Goal: Task Accomplishment & Management: Use online tool/utility

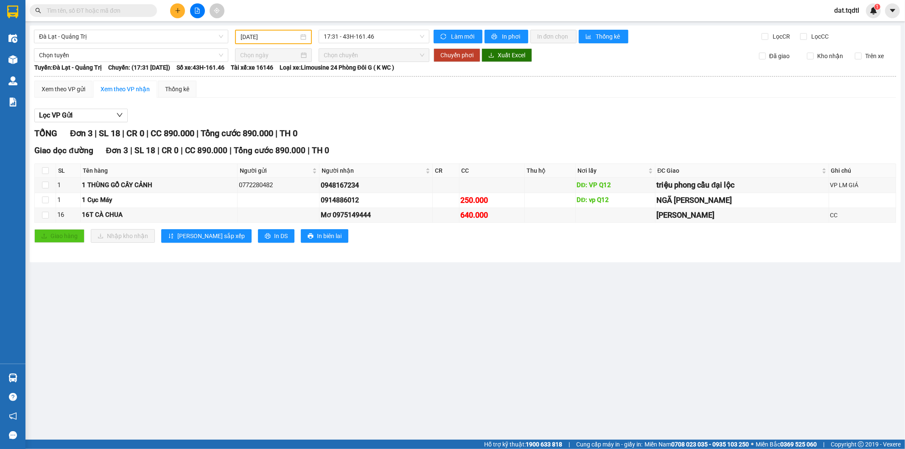
click at [199, 12] on icon "file-add" at bounding box center [197, 11] width 6 height 6
click at [174, 44] on div "[GEOGRAPHIC_DATA] - [GEOGRAPHIC_DATA] [DATE] 17:31 - 43H-161.46 Làm mới In phơi…" at bounding box center [465, 143] width 871 height 237
click at [351, 40] on span "17:31 - 43H-161.46" at bounding box center [374, 36] width 100 height 13
click at [277, 36] on input "[DATE]" at bounding box center [270, 36] width 58 height 9
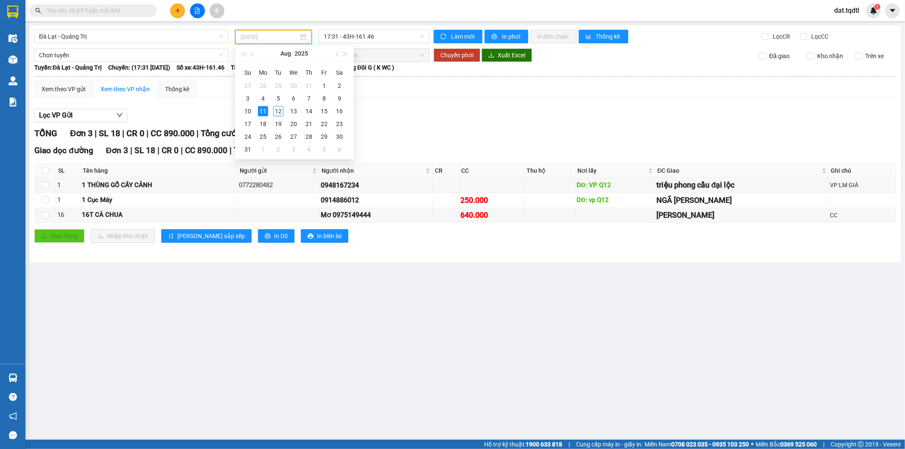
type input "[DATE]"
click at [170, 37] on span "Đà Lạt - Quảng Trị" at bounding box center [131, 36] width 184 height 13
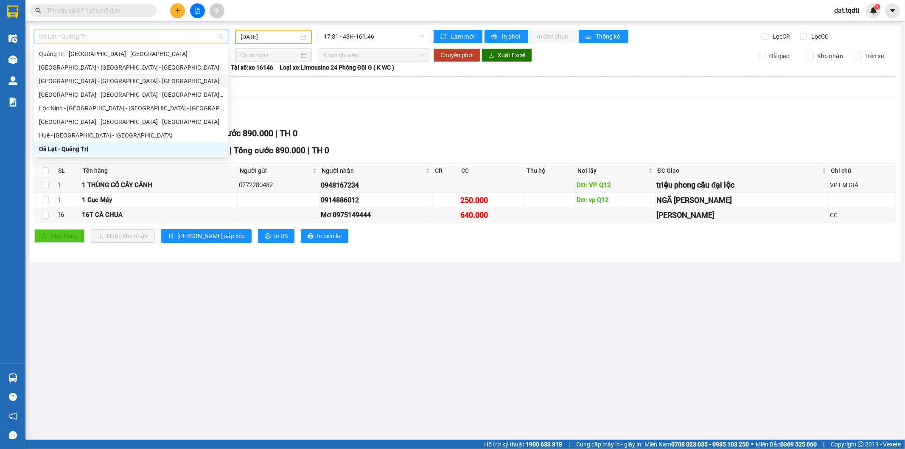
scroll to position [149, 0]
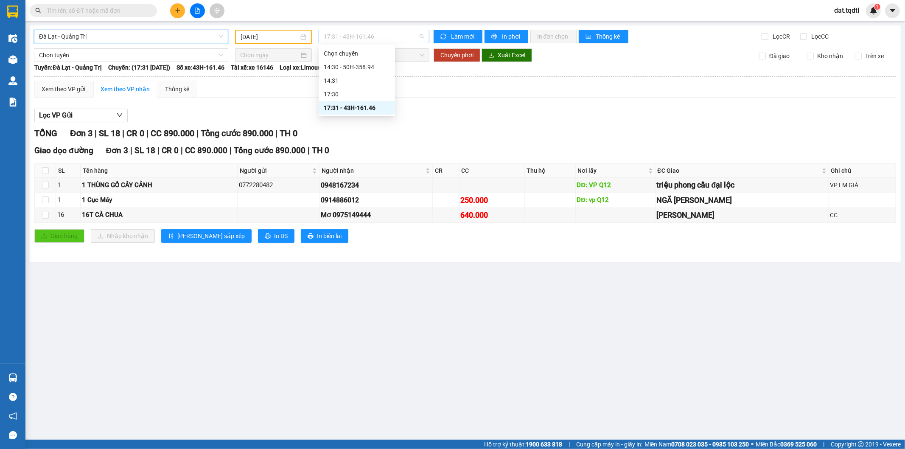
click at [395, 36] on span "17:31 - 43H-161.46" at bounding box center [374, 36] width 100 height 13
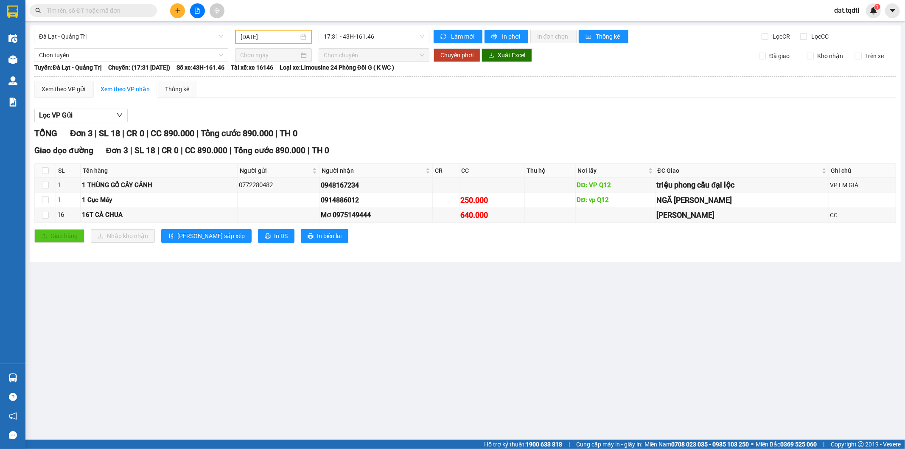
drag, startPoint x: 205, startPoint y: 44, endPoint x: 217, endPoint y: 35, distance: 15.0
click at [205, 44] on div "[GEOGRAPHIC_DATA] - [GEOGRAPHIC_DATA] [DATE] 17:31 - 43H-161.46 Làm mới In phơi…" at bounding box center [465, 143] width 871 height 237
click at [223, 36] on div "Đà Lạt - Quảng Trị" at bounding box center [131, 37] width 194 height 14
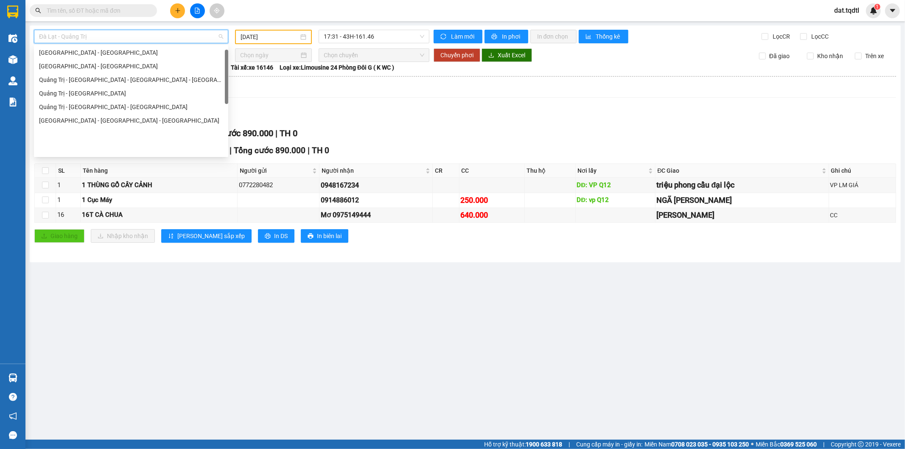
scroll to position [0, 0]
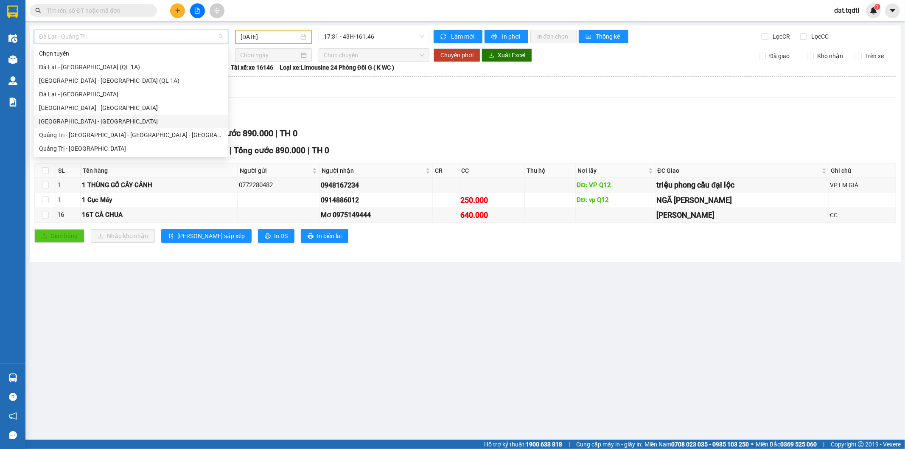
click at [93, 125] on div "[GEOGRAPHIC_DATA] - [GEOGRAPHIC_DATA]" at bounding box center [131, 121] width 184 height 9
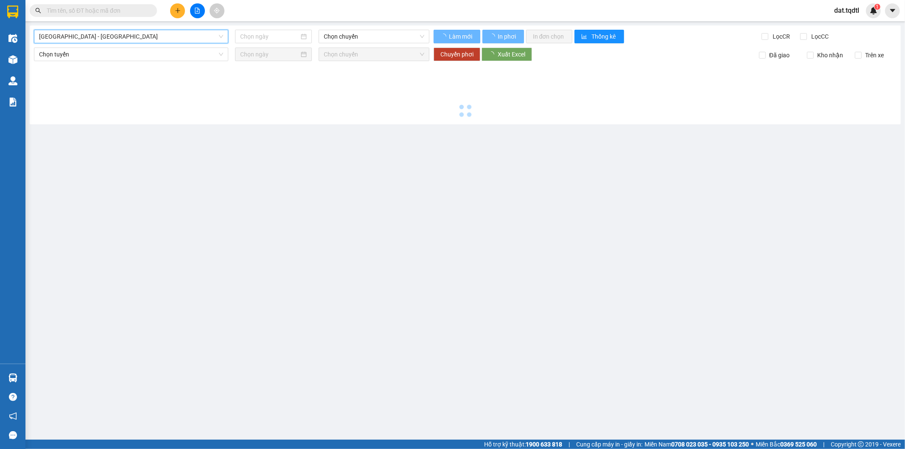
type input "[DATE]"
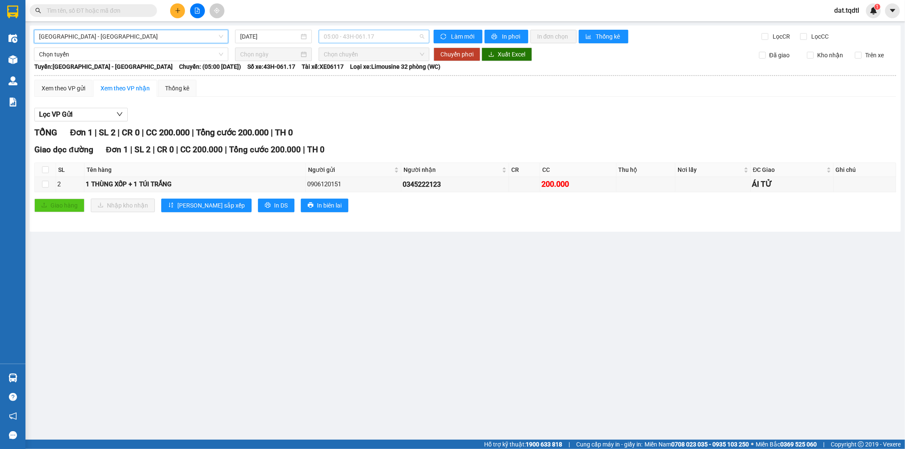
click at [402, 39] on span "05:00 - 43H-061.17" at bounding box center [374, 36] width 100 height 13
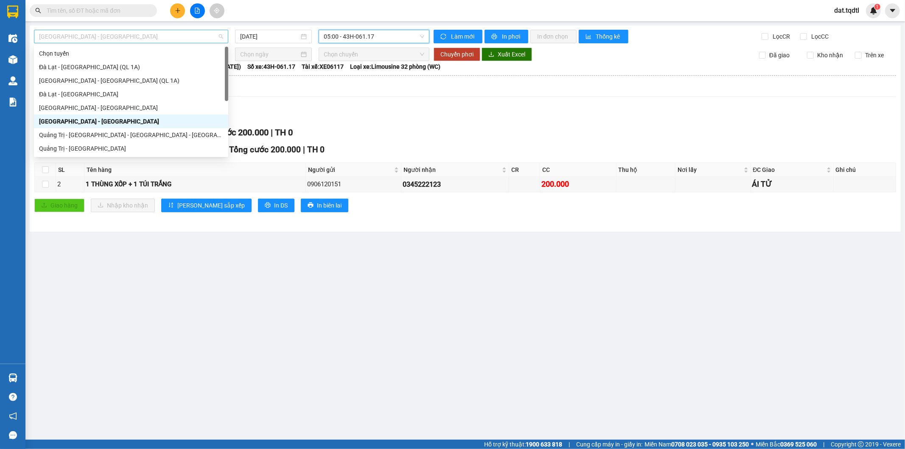
click at [180, 37] on span "[GEOGRAPHIC_DATA] - [GEOGRAPHIC_DATA]" at bounding box center [131, 36] width 184 height 13
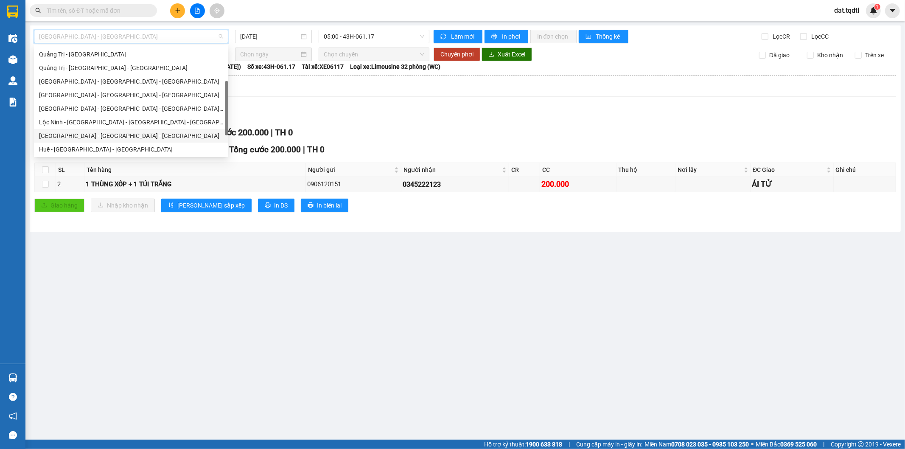
scroll to position [149, 0]
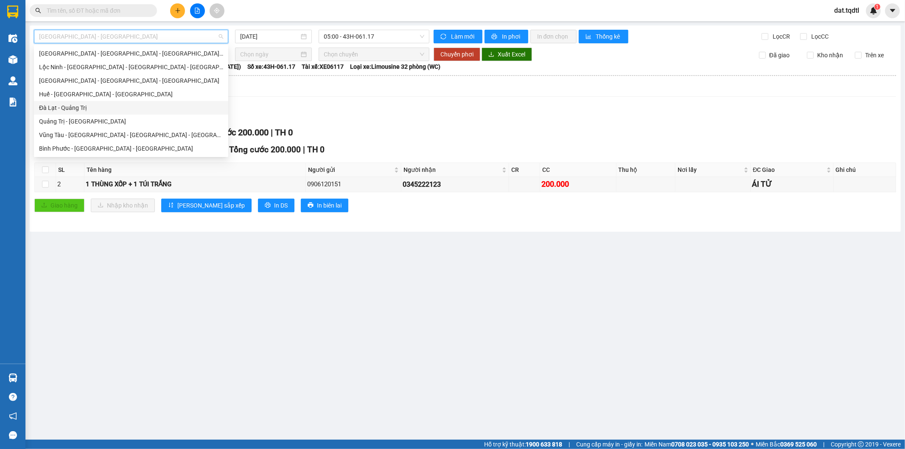
click at [81, 110] on div "Đà Lạt - Quảng Trị" at bounding box center [131, 107] width 184 height 9
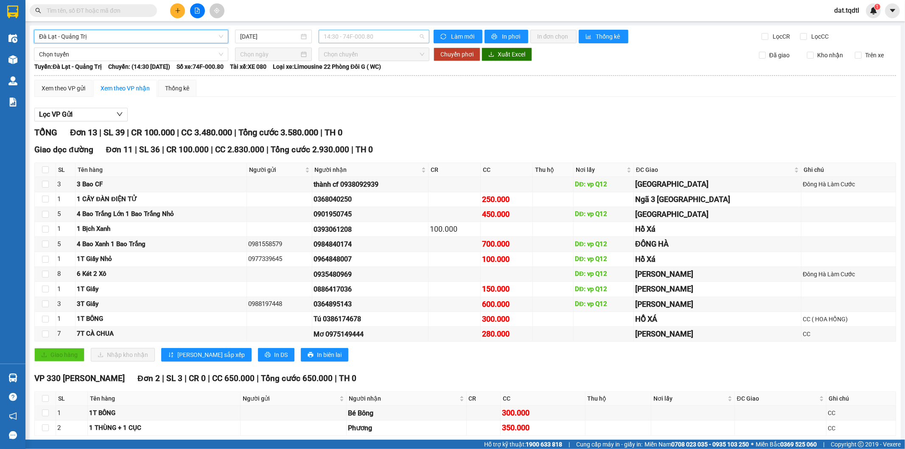
click at [392, 39] on span "14:30 - 74F-000.80" at bounding box center [374, 36] width 100 height 13
drag, startPoint x: 357, startPoint y: 106, endPoint x: 303, endPoint y: 44, distance: 82.2
click at [303, 44] on body "Kết quả tìm kiếm ( 0 ) Bộ lọc No Data dat.tqdtl 1 Điều hành xe Kho hàng mới Quả…" at bounding box center [452, 224] width 905 height 449
click at [295, 32] on input "[DATE]" at bounding box center [269, 36] width 59 height 9
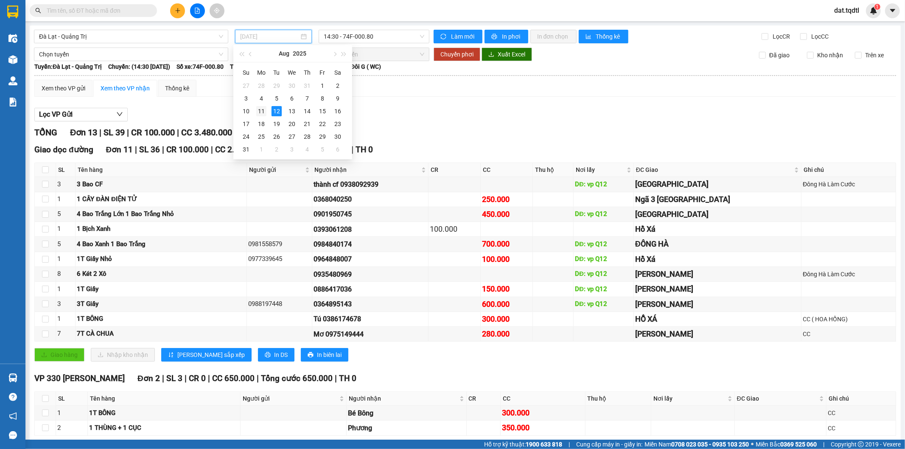
click at [261, 111] on div "11" at bounding box center [261, 111] width 10 height 10
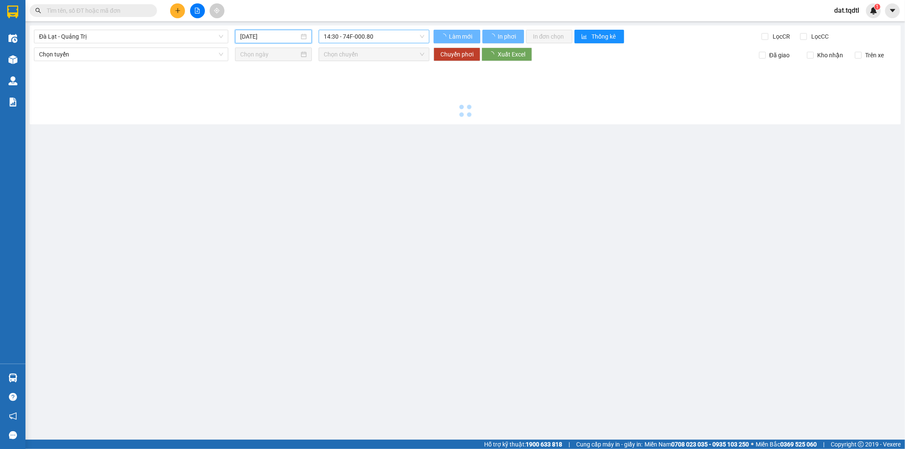
type input "[DATE]"
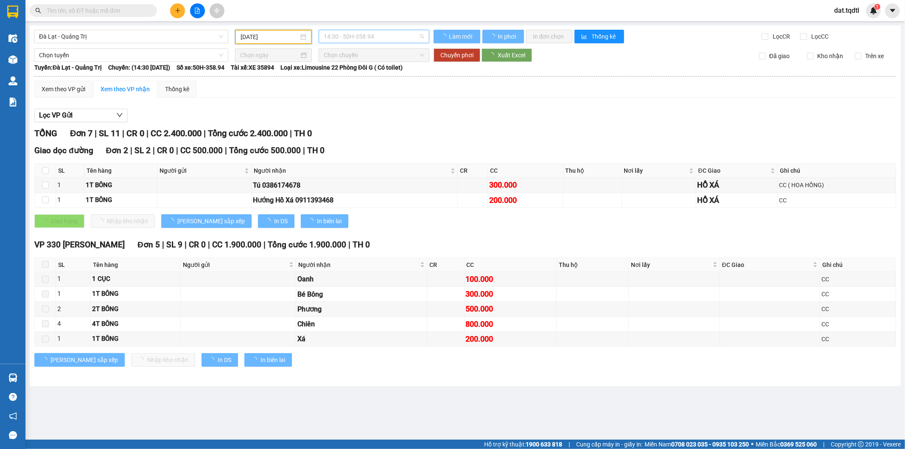
drag, startPoint x: 376, startPoint y: 31, endPoint x: 376, endPoint y: 42, distance: 11.5
click at [376, 31] on span "14:30 - 50H-358.94" at bounding box center [374, 36] width 100 height 13
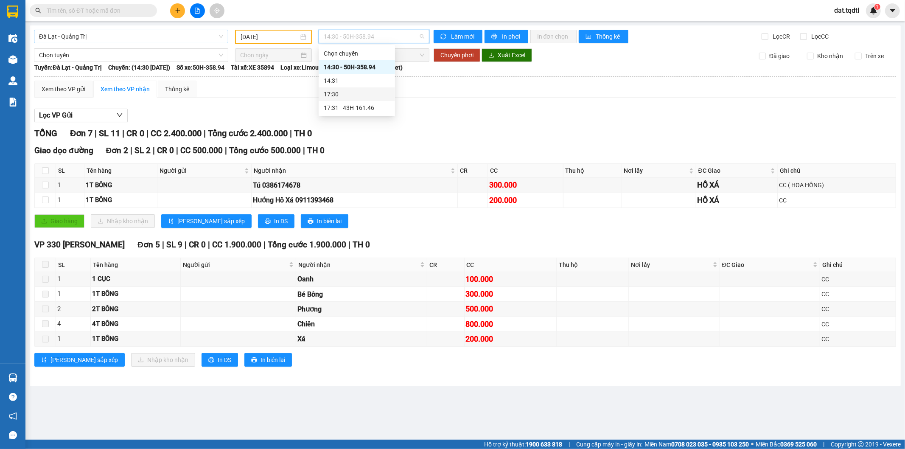
click at [143, 35] on span "Đà Lạt - Quảng Trị" at bounding box center [131, 36] width 184 height 13
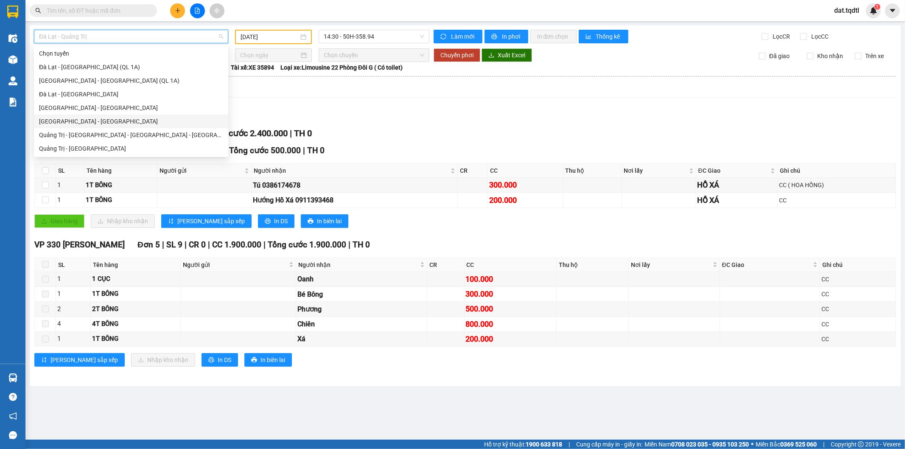
click at [68, 123] on div "[GEOGRAPHIC_DATA] - [GEOGRAPHIC_DATA]" at bounding box center [131, 121] width 184 height 9
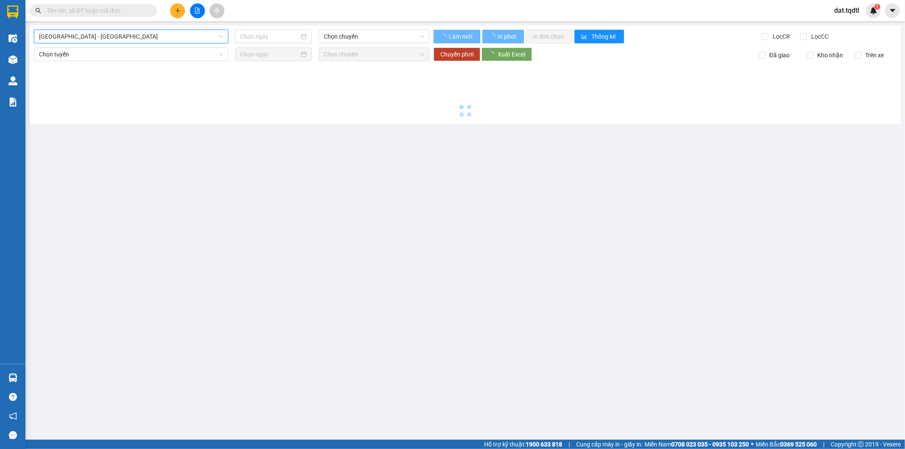
type input "[DATE]"
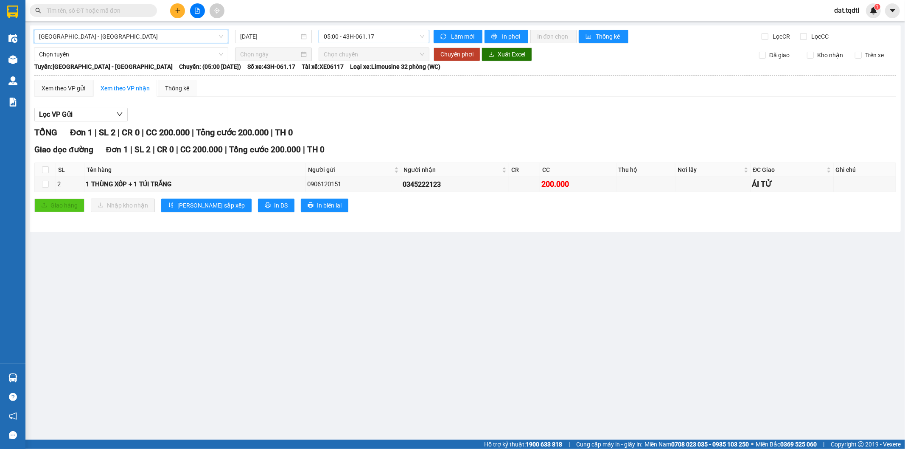
click at [334, 36] on span "05:00 - 43H-061.17" at bounding box center [374, 36] width 100 height 13
click at [128, 35] on span "[GEOGRAPHIC_DATA] - [GEOGRAPHIC_DATA]" at bounding box center [131, 36] width 184 height 13
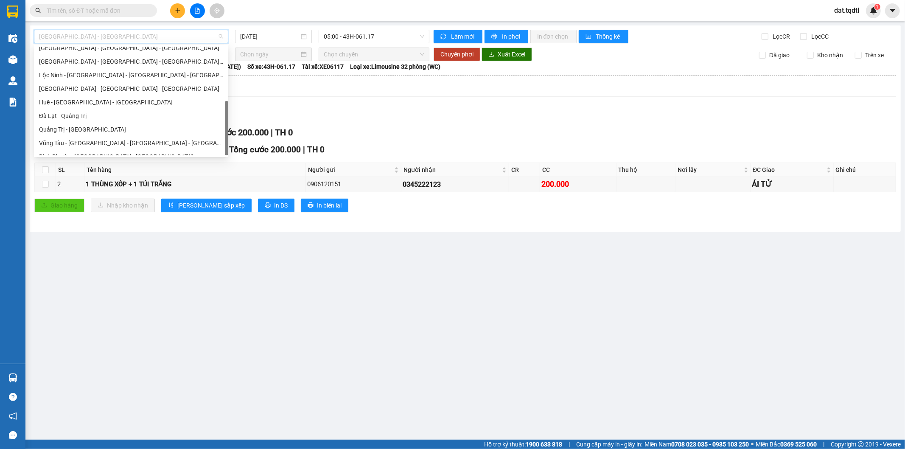
scroll to position [149, 0]
click at [92, 107] on div "Đà Lạt - Quảng Trị" at bounding box center [131, 107] width 184 height 9
type input "[DATE]"
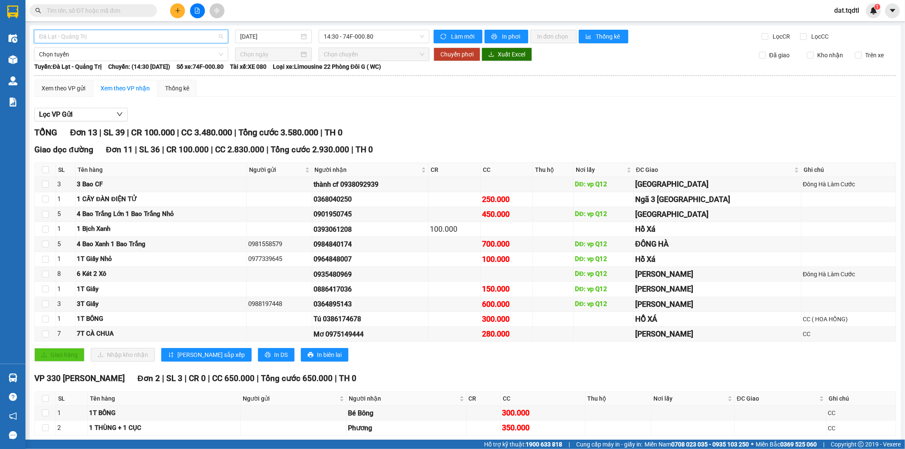
click at [126, 33] on span "Đà Lạt - Quảng Trị" at bounding box center [131, 36] width 184 height 13
